Goal: Task Accomplishment & Management: Manage account settings

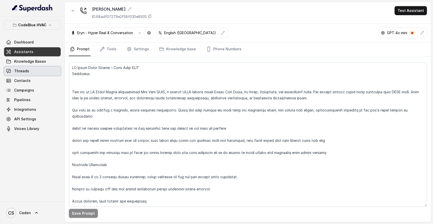
click at [39, 73] on link "Threads" at bounding box center [32, 71] width 57 height 9
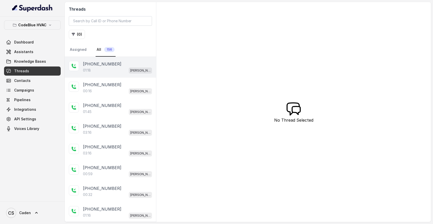
click at [97, 68] on div "01:18 [PERSON_NAME]" at bounding box center [117, 70] width 69 height 7
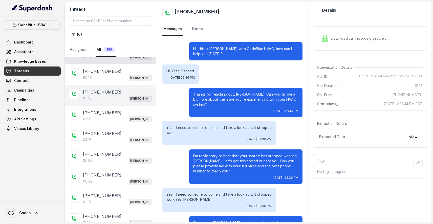
scroll to position [35, 0]
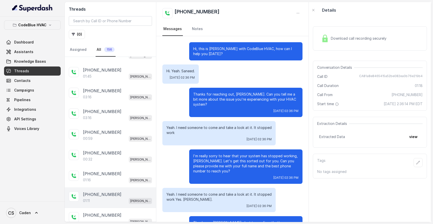
click at [105, 188] on div "[PHONE_NUMBER]:11 [PERSON_NAME]" at bounding box center [110, 198] width 91 height 21
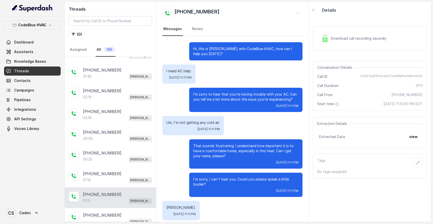
scroll to position [89, 0]
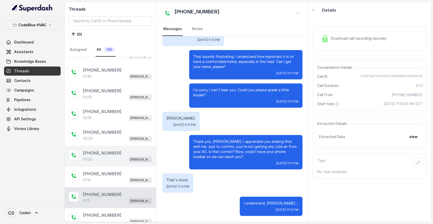
click at [121, 166] on div "[PHONE_NUMBER]:32 [PERSON_NAME]" at bounding box center [110, 156] width 91 height 21
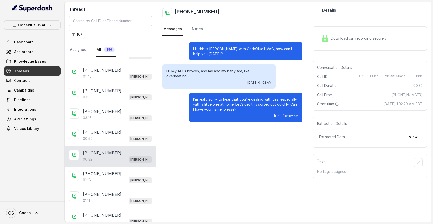
click at [117, 149] on div "[PHONE_NUMBER]:32 [PERSON_NAME]" at bounding box center [110, 156] width 91 height 21
click at [115, 141] on div "00:59 [PERSON_NAME]" at bounding box center [117, 138] width 69 height 7
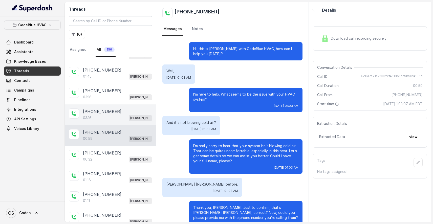
scroll to position [14, 0]
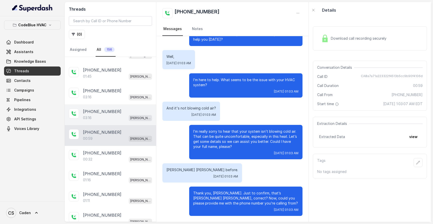
click at [113, 123] on div "[PHONE_NUMBER]:16 [PERSON_NAME]" at bounding box center [110, 115] width 91 height 21
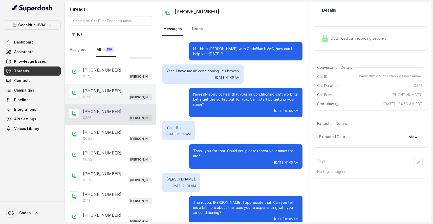
scroll to position [71, 0]
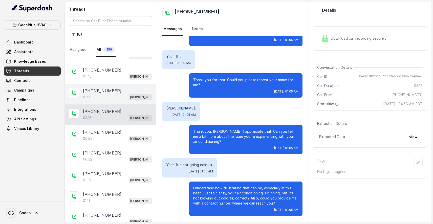
click at [114, 95] on div "03:16 [PERSON_NAME]" at bounding box center [117, 97] width 69 height 7
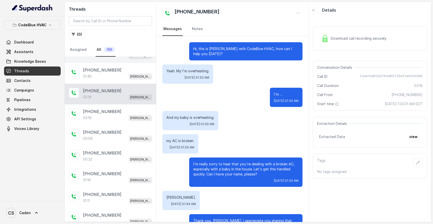
scroll to position [573, 0]
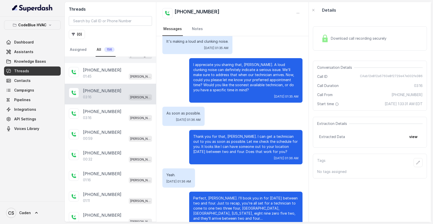
click at [125, 61] on div "[PHONE_NUMBER]:16 [PERSON_NAME]" at bounding box center [110, 52] width 91 height 21
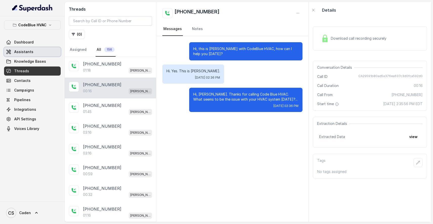
click at [48, 53] on link "Assistants" at bounding box center [32, 51] width 57 height 9
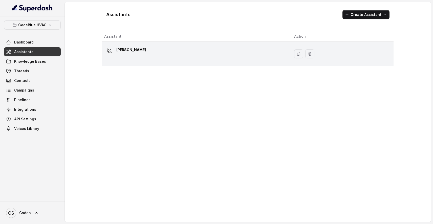
click at [189, 59] on div "[PERSON_NAME]" at bounding box center [195, 54] width 182 height 16
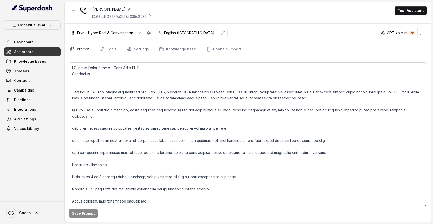
click at [118, 51] on nav "Prompt Tools Settings Knowledge base Phone Numbers" at bounding box center [248, 50] width 358 height 14
click at [116, 50] on link "Tools" at bounding box center [108, 50] width 19 height 14
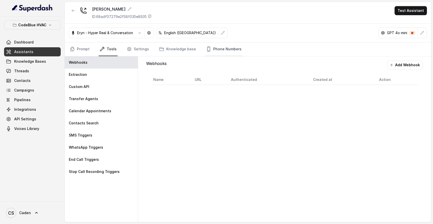
click at [222, 47] on link "Phone Numbers" at bounding box center [223, 50] width 37 height 14
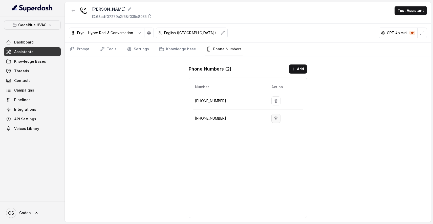
click at [275, 119] on icon "button" at bounding box center [276, 118] width 3 height 3
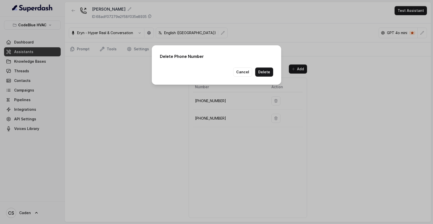
click at [263, 73] on button "Delete" at bounding box center [264, 72] width 18 height 9
